Goal: Task Accomplishment & Management: Use online tool/utility

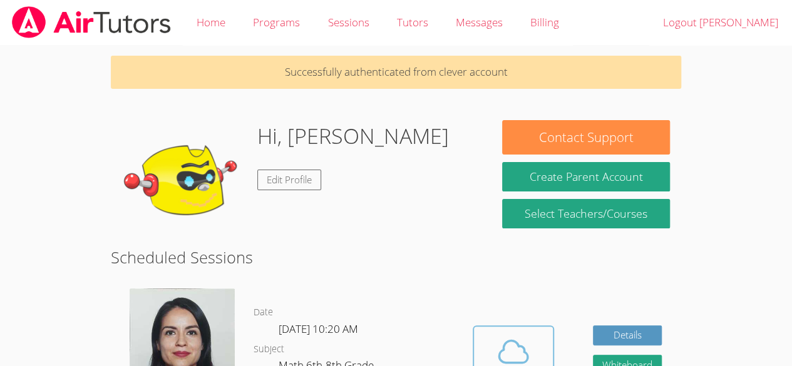
click at [540, 338] on span at bounding box center [514, 351] width 64 height 35
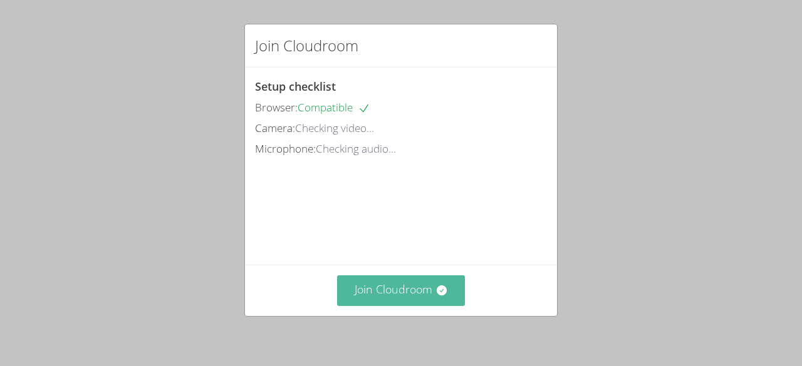
click at [442, 292] on icon at bounding box center [441, 290] width 13 height 13
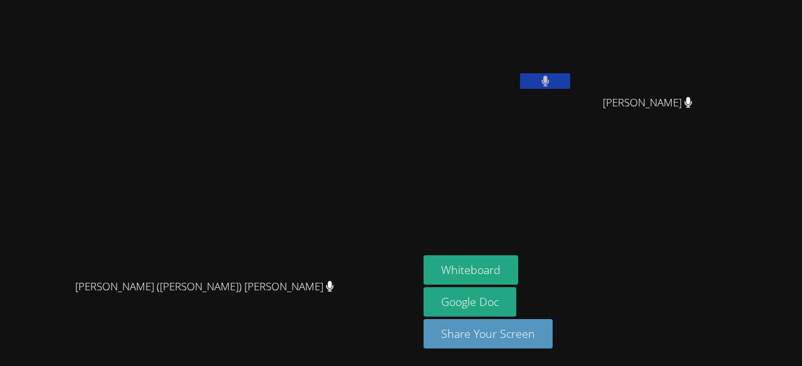
click at [732, 279] on aside "Joao Lucas Reis Yeslhy Ventura Yanes Yeslhy Ventura Yanes Whiteboard Google Doc…" at bounding box center [574, 183] width 313 height 366
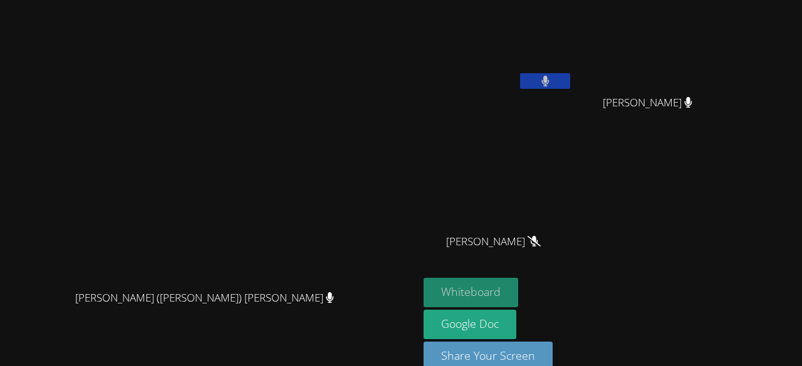
click at [518, 296] on button "Whiteboard" at bounding box center [470, 292] width 95 height 29
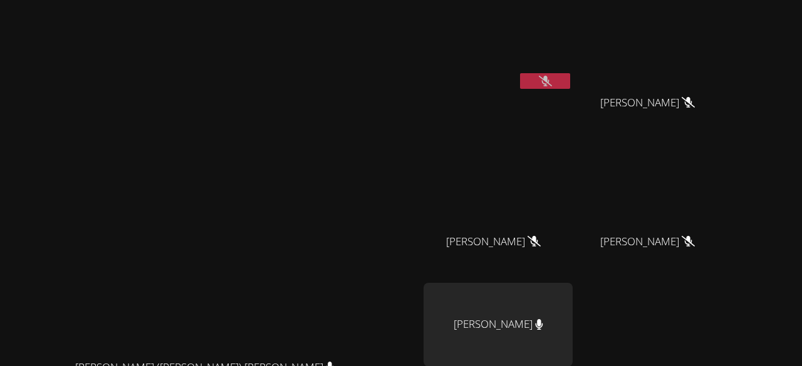
scroll to position [160, 0]
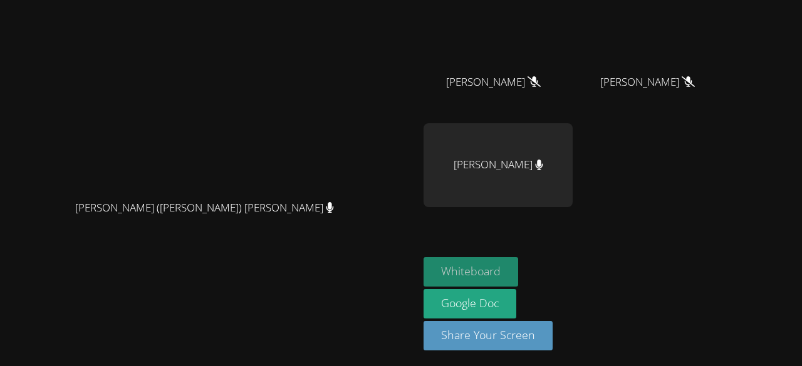
click at [518, 272] on button "Whiteboard" at bounding box center [470, 271] width 95 height 29
click at [518, 273] on button "Whiteboard" at bounding box center [470, 271] width 95 height 29
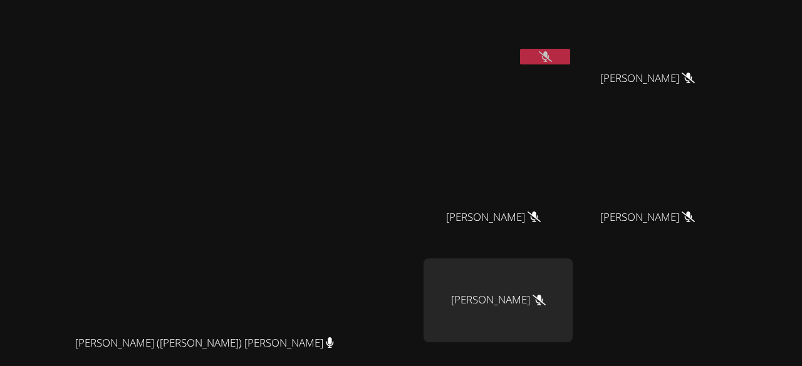
scroll to position [0, 0]
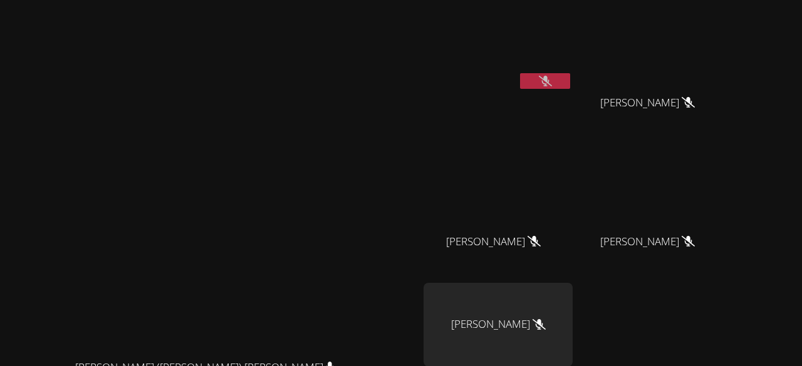
click at [552, 80] on icon at bounding box center [545, 81] width 13 height 11
click at [570, 82] on button at bounding box center [545, 81] width 50 height 16
click at [570, 76] on button at bounding box center [545, 81] width 50 height 16
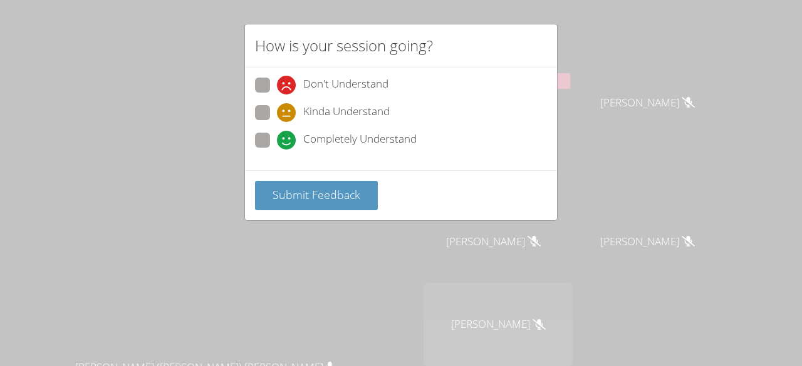
click at [277, 150] on span at bounding box center [277, 150] width 0 height 0
click at [277, 143] on input "Completely Understand" at bounding box center [282, 138] width 11 height 11
radio input "true"
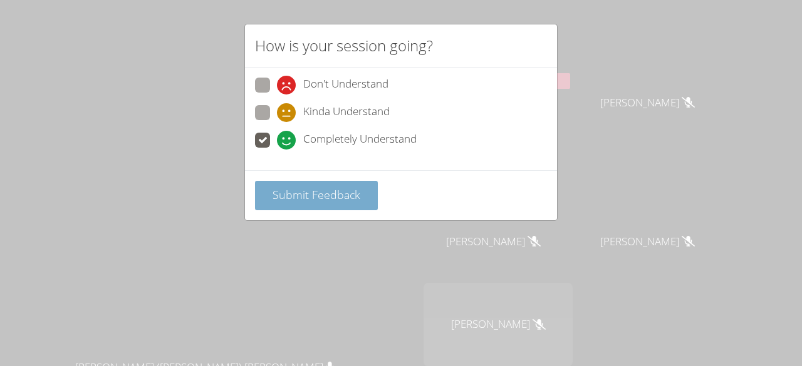
click at [288, 199] on span "Submit Feedback" at bounding box center [316, 194] width 88 height 15
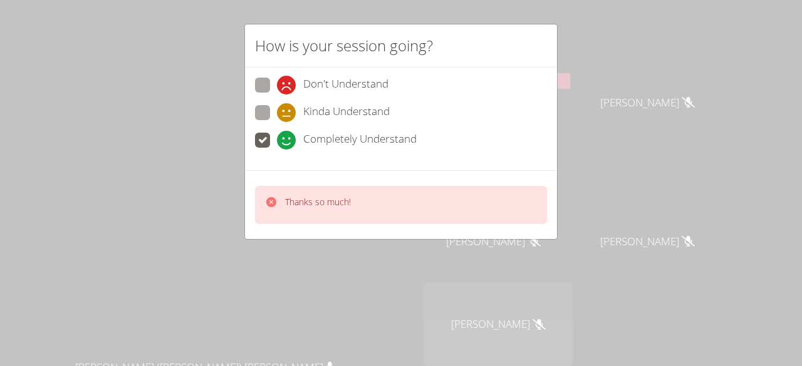
click at [397, 251] on div "How is your session going? Don't Understand Kinda Understand Completely Underst…" at bounding box center [401, 183] width 802 height 366
